Goal: Obtain resource: Obtain resource

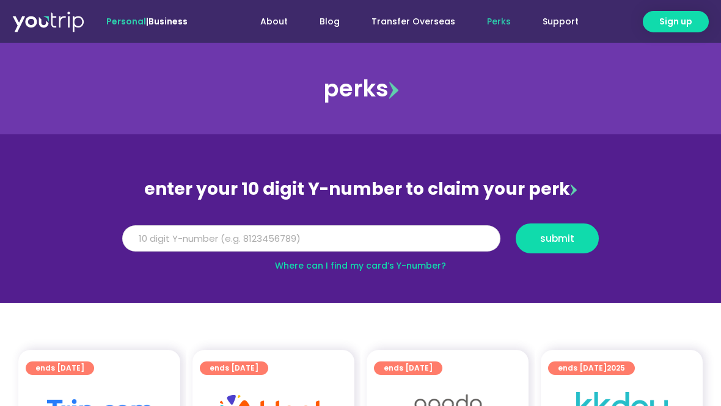
click at [220, 246] on input "Y Number" at bounding box center [311, 238] width 378 height 27
click at [148, 241] on input "8128644328" at bounding box center [311, 238] width 378 height 27
click at [192, 239] on input "8128644328" at bounding box center [311, 238] width 378 height 27
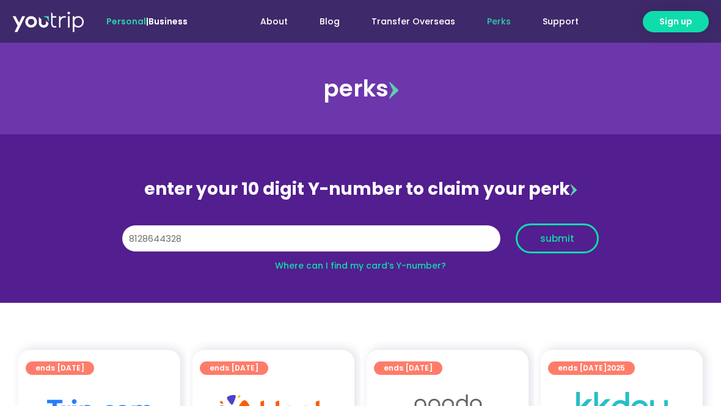
type input "8128644328"
click at [523, 243] on button "submit" at bounding box center [556, 239] width 83 height 30
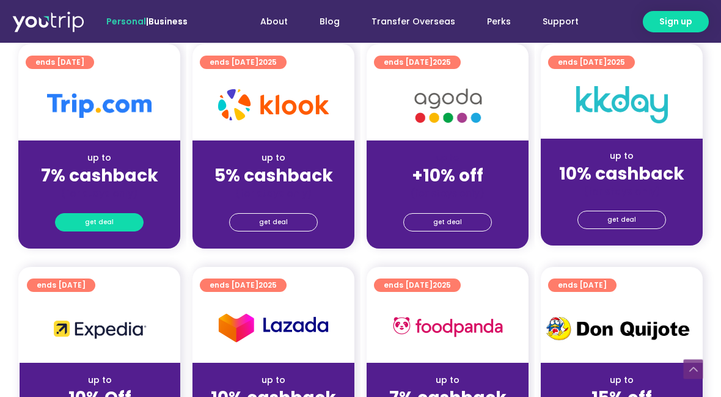
scroll to position [321, 0]
click at [116, 225] on link "get deal" at bounding box center [99, 222] width 89 height 18
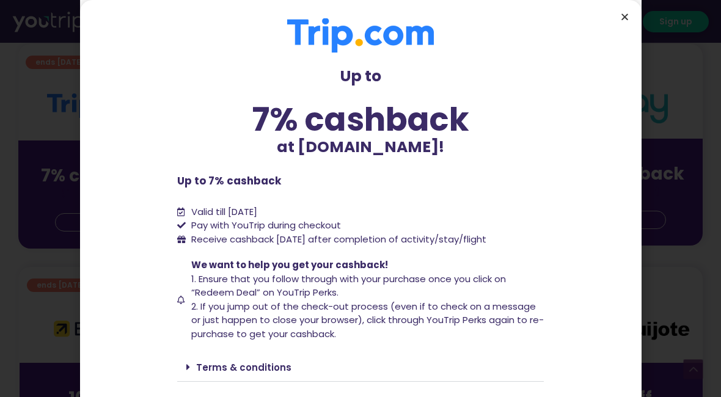
click at [625, 16] on icon "Close" at bounding box center [624, 16] width 9 height 9
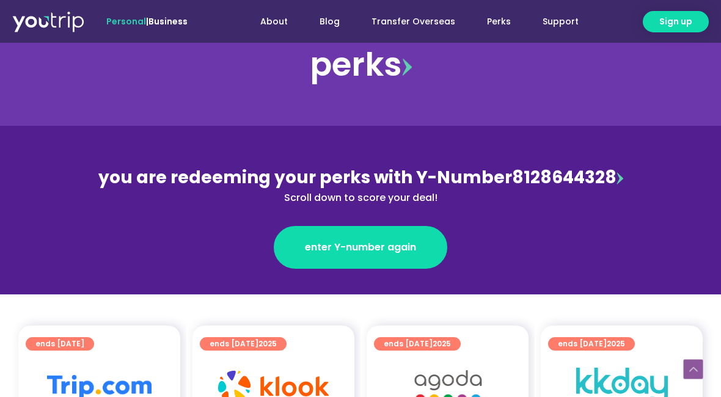
scroll to position [250, 0]
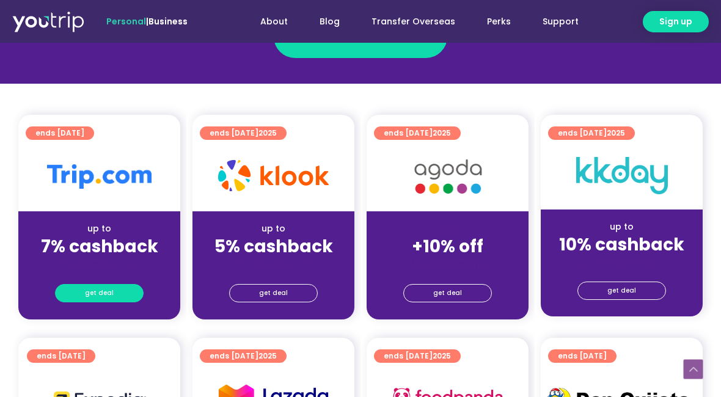
click at [107, 294] on span "get deal" at bounding box center [99, 293] width 29 height 17
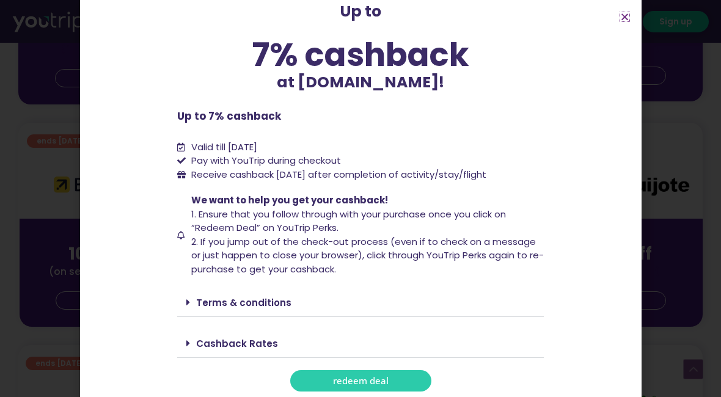
scroll to position [467, 0]
click at [369, 381] on span "redeem deal" at bounding box center [361, 380] width 56 height 9
